Goal: Task Accomplishment & Management: Use online tool/utility

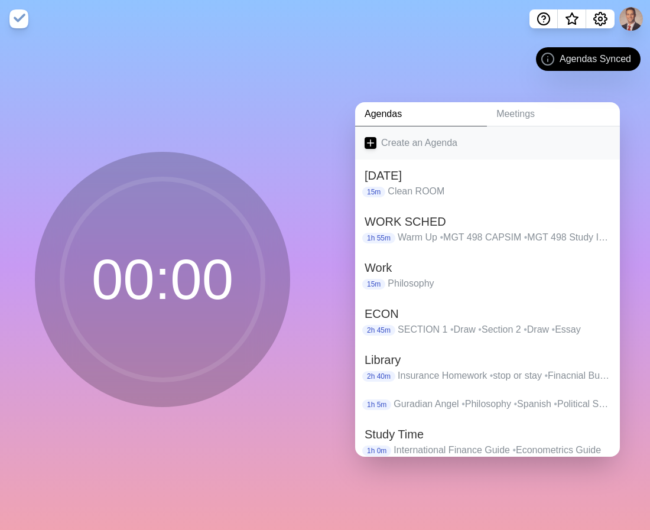
click at [400, 151] on link "Create an Agenda" at bounding box center [487, 143] width 265 height 33
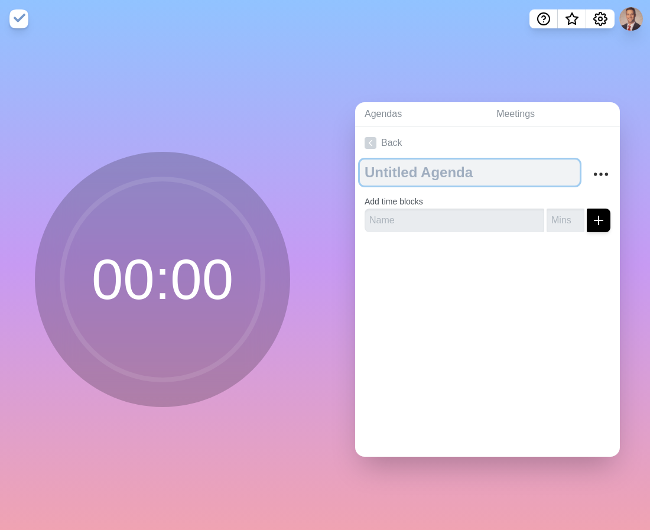
click at [399, 171] on textarea at bounding box center [470, 173] width 220 height 26
type textarea "Wed."
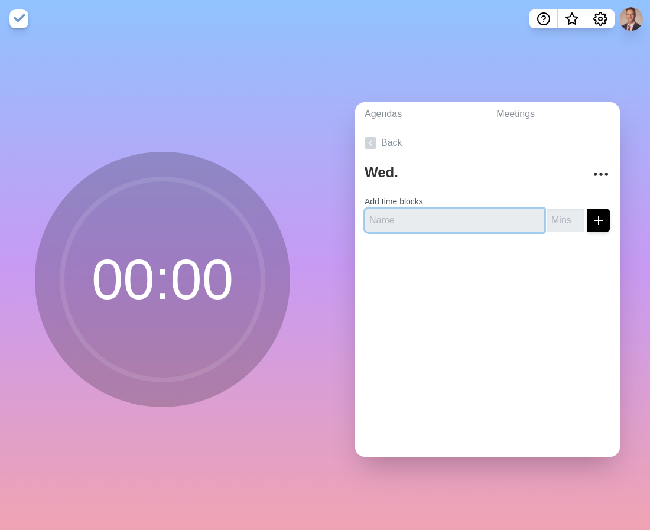
click at [478, 211] on input "text" at bounding box center [455, 221] width 180 height 24
click at [475, 211] on input "text" at bounding box center [455, 221] width 180 height 24
type input "Financial Budget"
click at [562, 220] on input "number" at bounding box center [566, 221] width 38 height 24
type input "15"
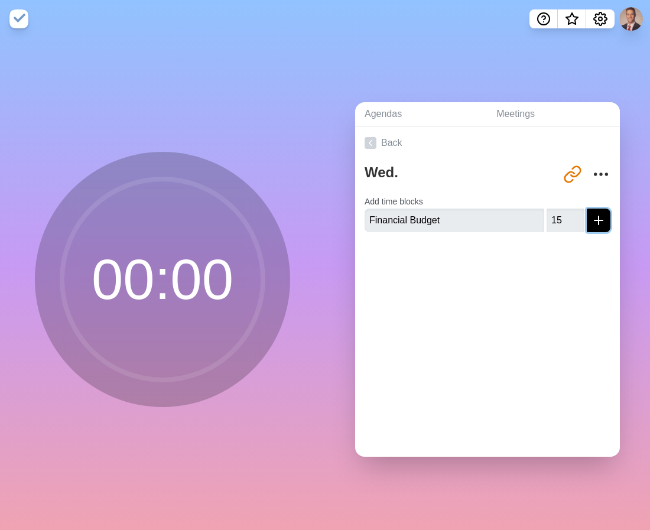
click at [598, 214] on icon "submit" at bounding box center [599, 220] width 14 height 14
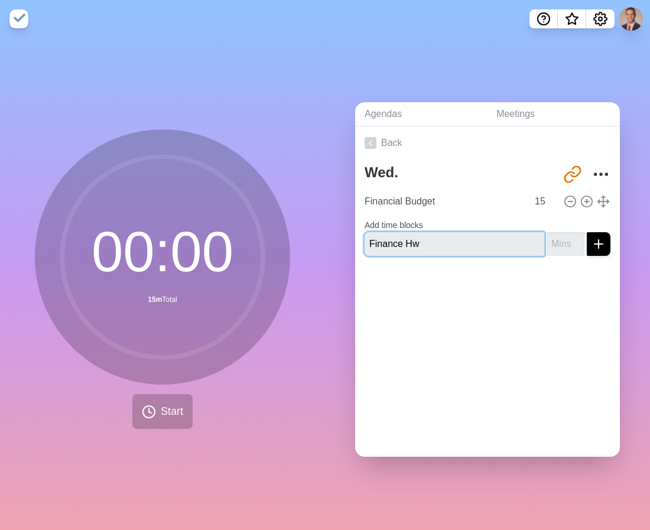
type input "Finance Hw"
click at [559, 245] on input "number" at bounding box center [566, 244] width 38 height 24
type input "1"
drag, startPoint x: 487, startPoint y: 245, endPoint x: 347, endPoint y: 245, distance: 140.1
click at [347, 245] on div "Agendas Meetings Back Wed. [URL][DOMAIN_NAME] Financial Budget 15 Add time bloc…" at bounding box center [487, 284] width 325 height 493
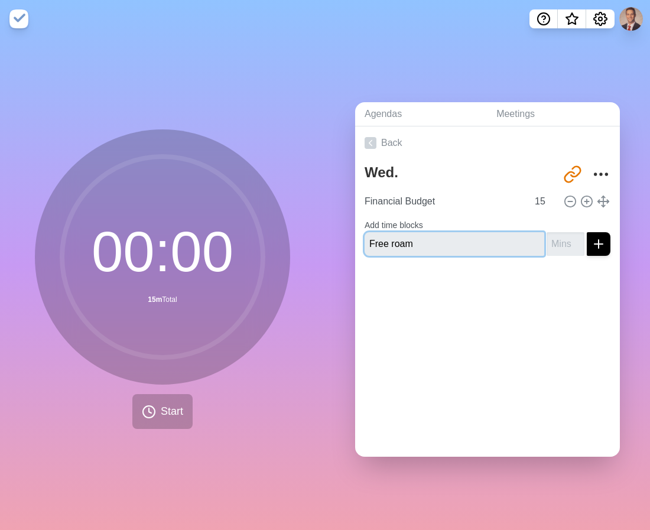
type input "Free roam"
click at [560, 246] on input "number" at bounding box center [566, 244] width 38 height 24
type input "5"
click at [587, 232] on button "submit" at bounding box center [599, 244] width 24 height 24
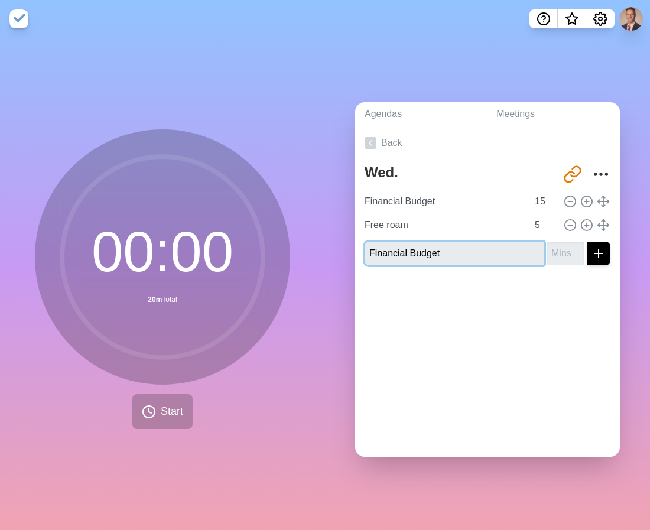
type input "Financial Budget"
click at [573, 250] on input "1" at bounding box center [566, 254] width 38 height 24
type input "15"
click at [591, 254] on button "submit" at bounding box center [599, 254] width 24 height 24
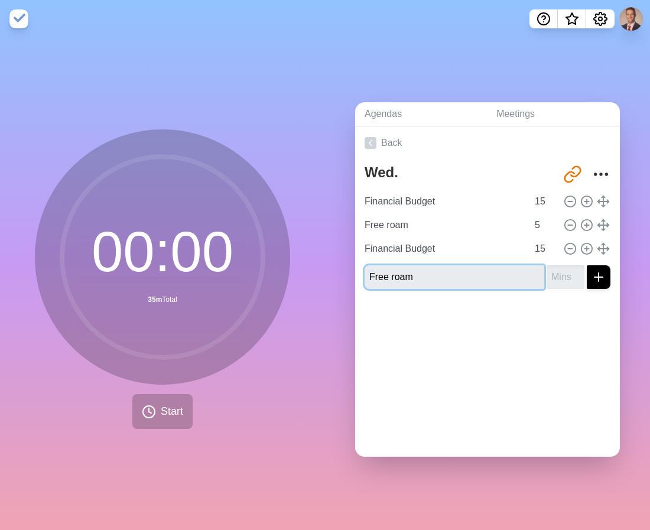
type input "Free roam"
click at [560, 276] on input "number" at bounding box center [566, 277] width 38 height 24
type input "5"
click at [603, 273] on icon "submit" at bounding box center [599, 277] width 14 height 14
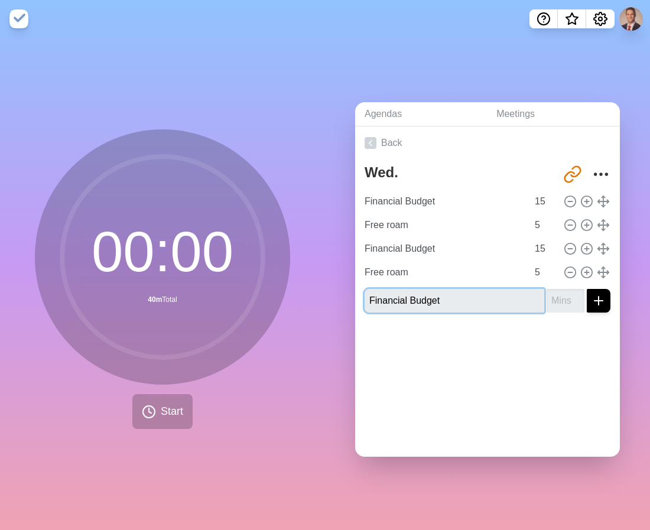
type input "Financial Budget"
click at [550, 297] on input "number" at bounding box center [566, 301] width 38 height 24
type input "15"
click at [600, 297] on icon "submit" at bounding box center [599, 301] width 14 height 14
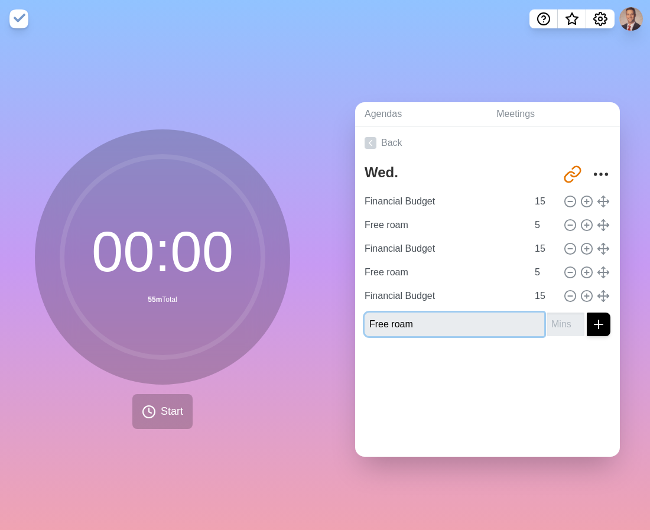
type input "Free roam"
click at [552, 328] on input "number" at bounding box center [566, 325] width 38 height 24
type input "4"
type input "5"
click at [587, 313] on button "submit" at bounding box center [599, 325] width 24 height 24
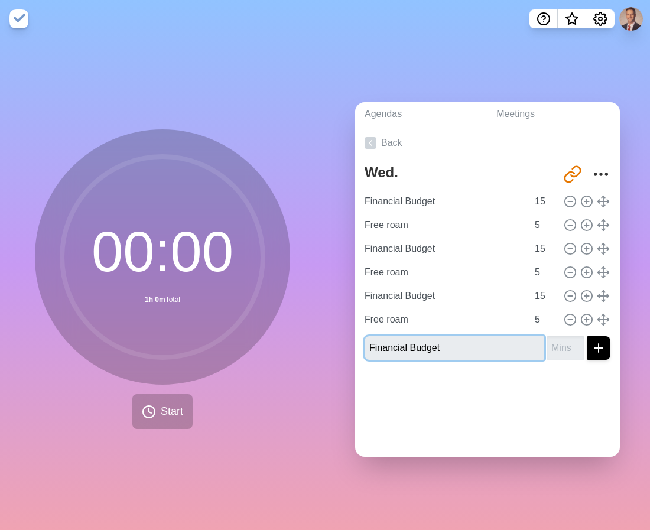
type input "Financial Budget"
click at [561, 355] on input "number" at bounding box center [566, 348] width 38 height 24
type input "15"
click at [587, 336] on button "submit" at bounding box center [599, 348] width 24 height 24
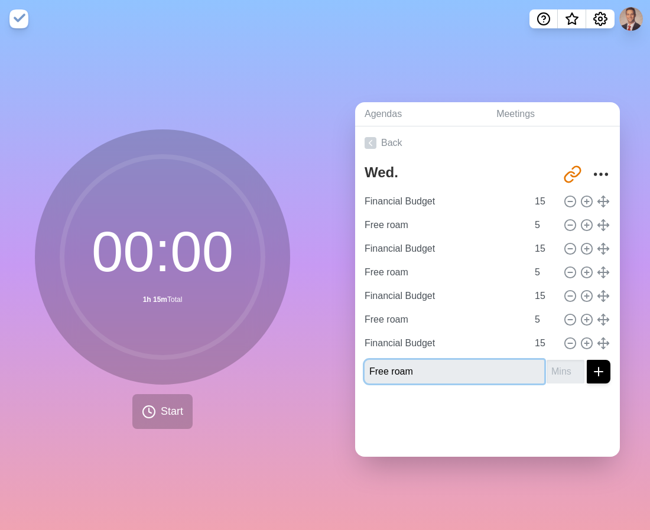
type input "Free roam"
click at [574, 370] on input "1" at bounding box center [566, 372] width 38 height 24
type input "1"
type input "5"
click at [597, 372] on line "submit" at bounding box center [599, 372] width 8 height 0
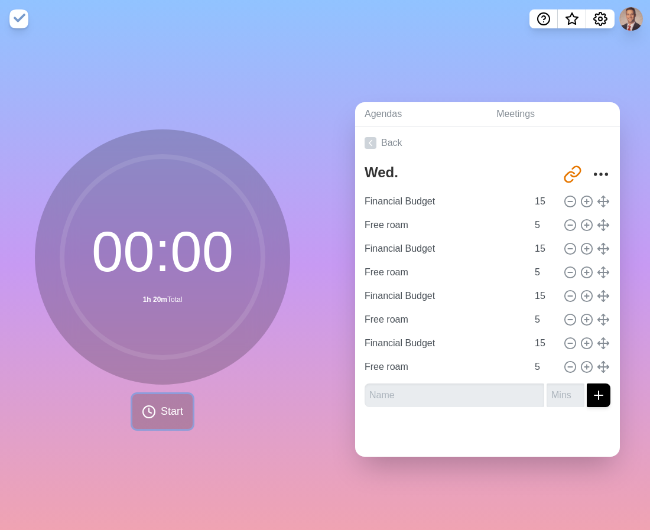
click at [156, 413] on button "Start" at bounding box center [162, 411] width 60 height 35
